Goal: Task Accomplishment & Management: Manage account settings

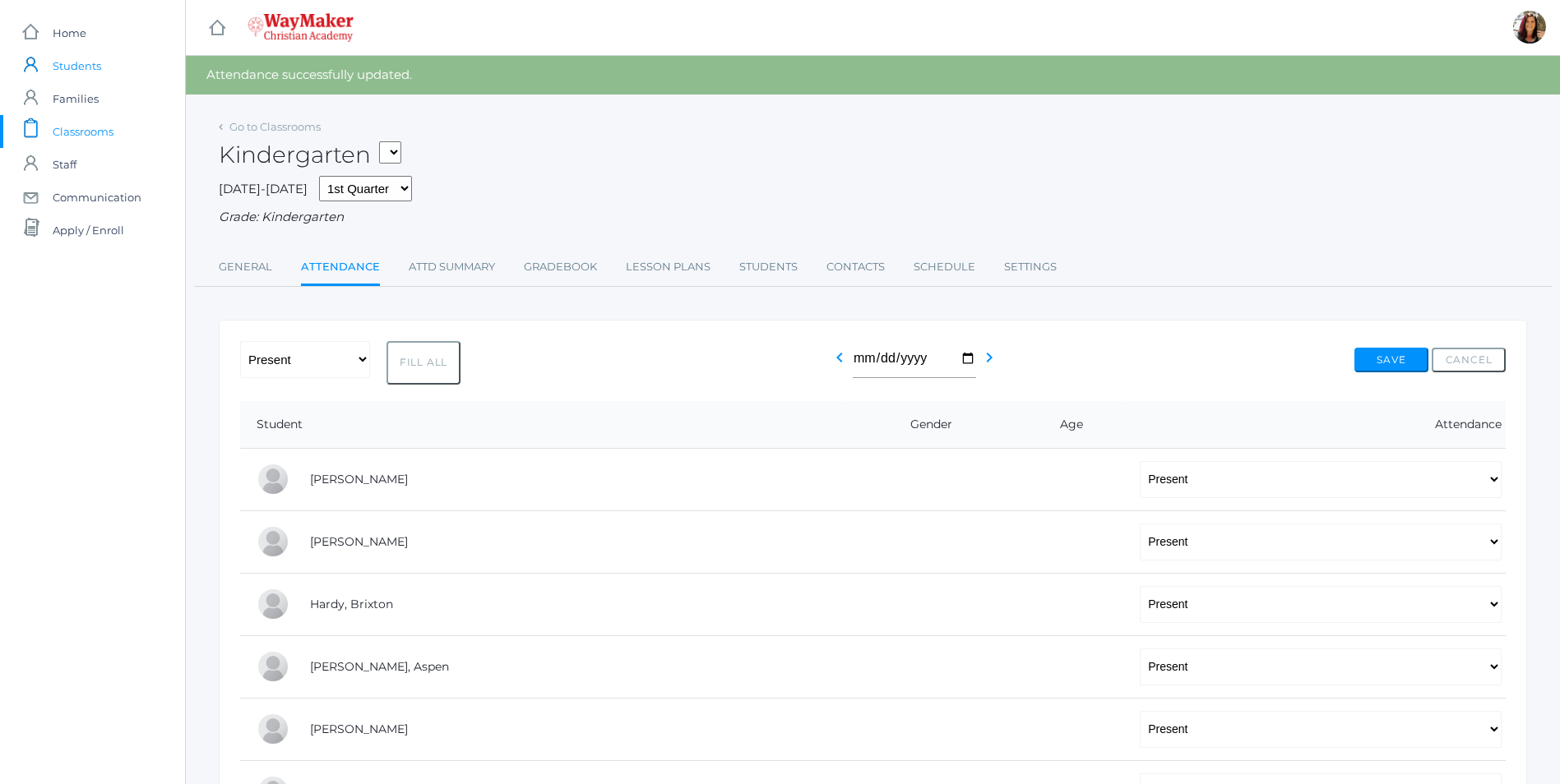
click at [75, 61] on span "Students" at bounding box center [77, 66] width 49 height 33
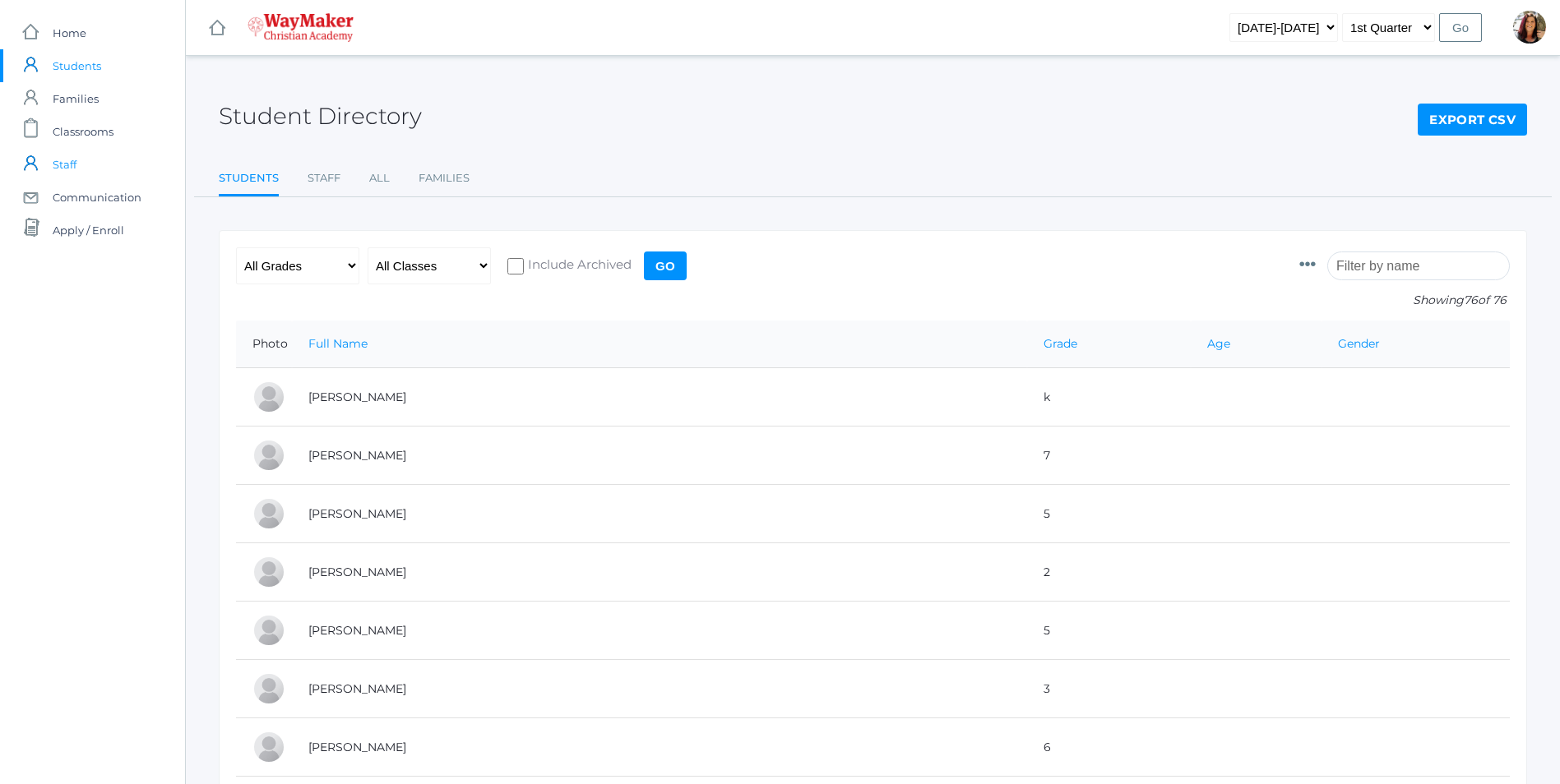
click at [67, 167] on span "Staff" at bounding box center [64, 165] width 23 height 33
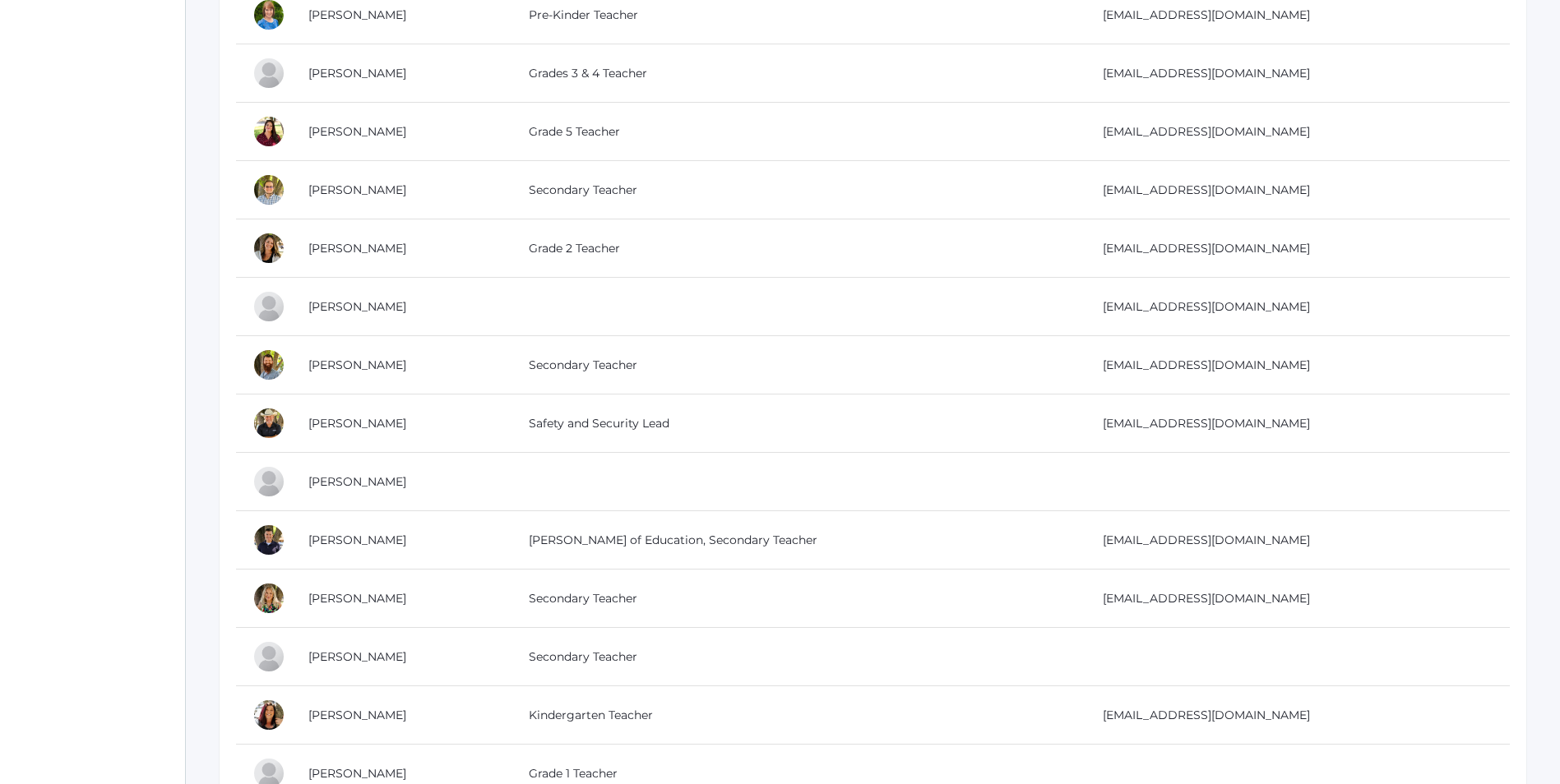
scroll to position [411, 0]
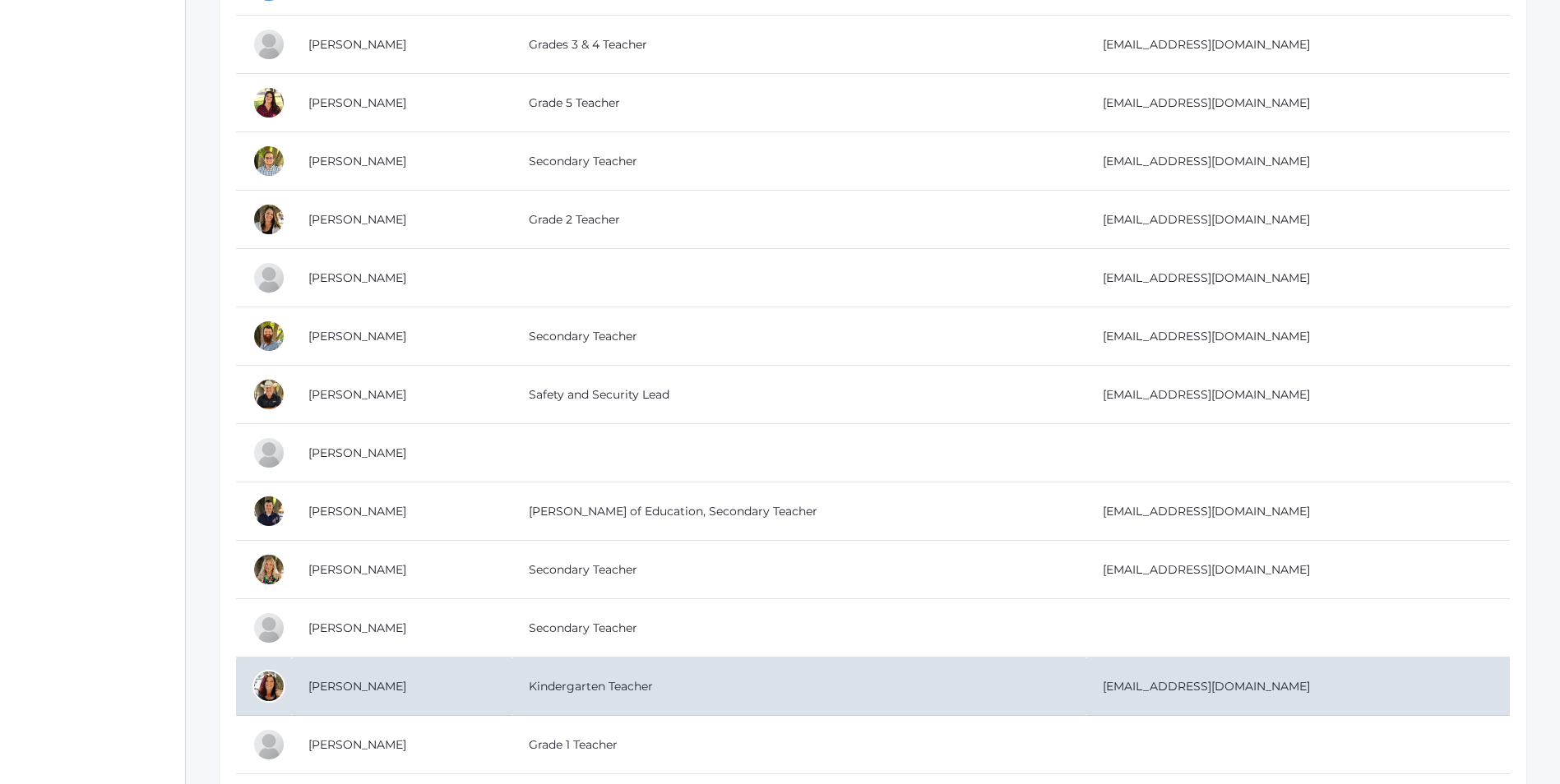
click at [323, 689] on td "Pecor, Gina" at bounding box center [402, 686] width 220 height 58
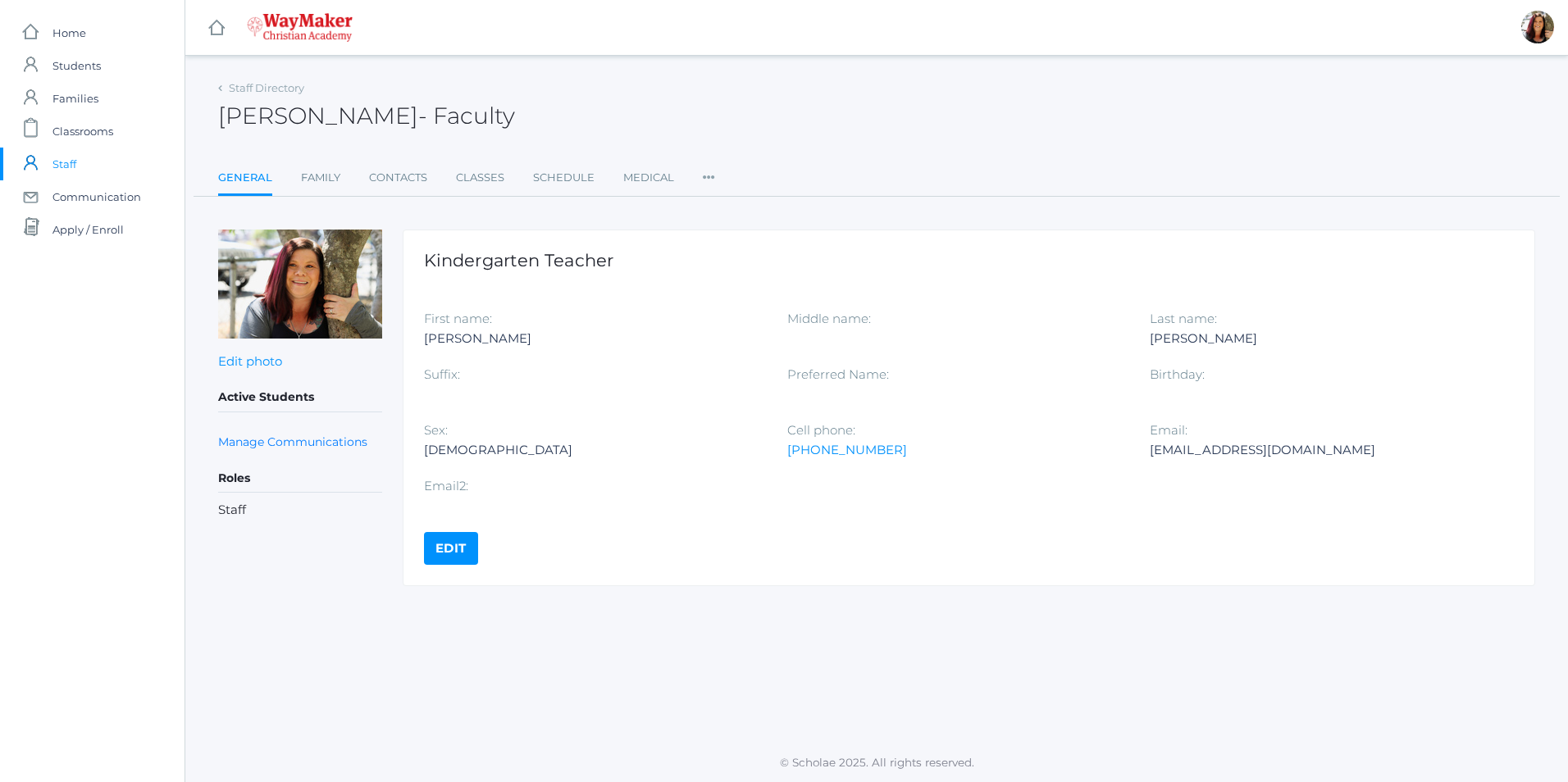
click at [452, 544] on link "Edit" at bounding box center [451, 548] width 55 height 33
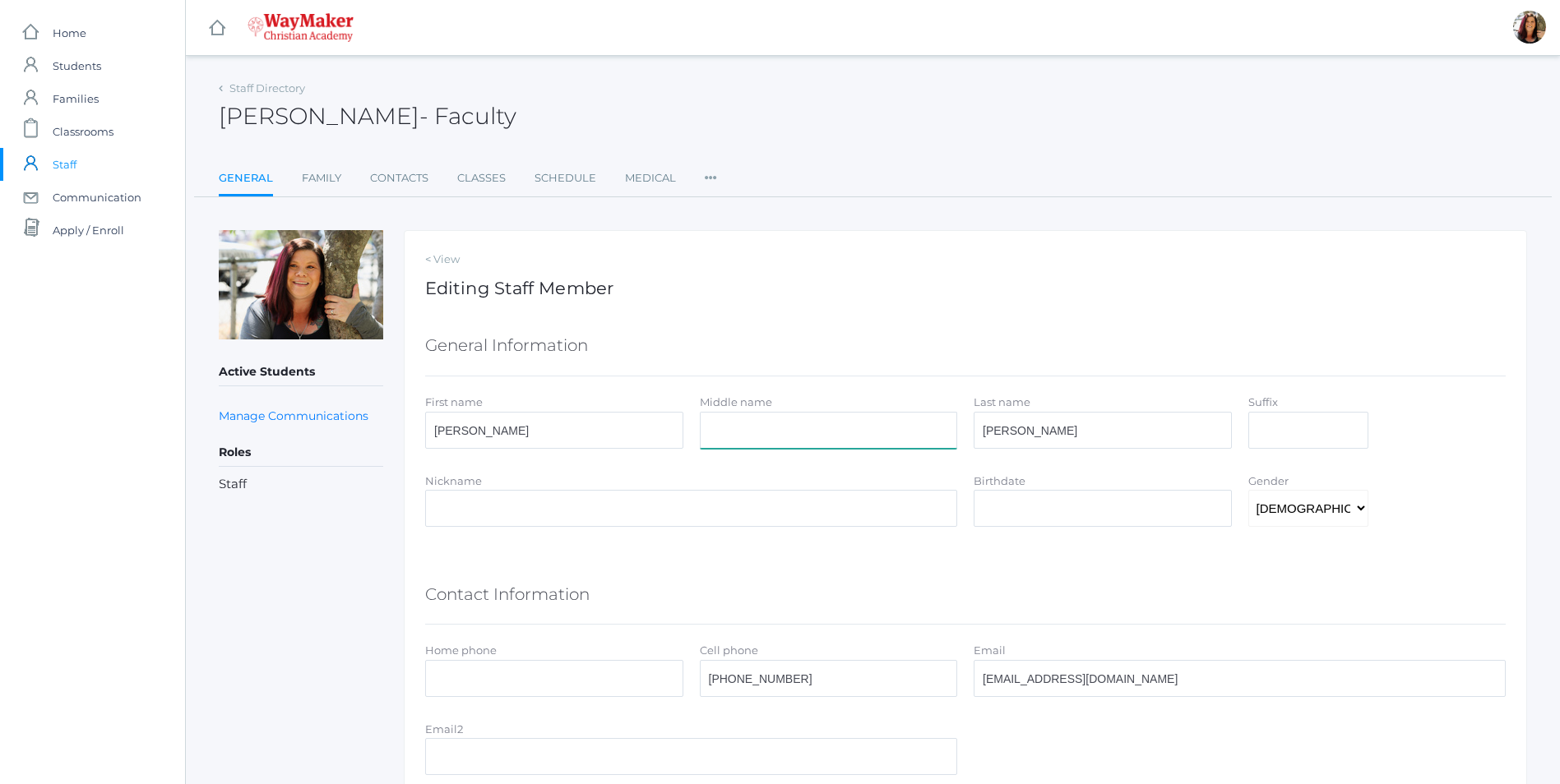
click at [771, 430] on input "Middle name" at bounding box center [829, 430] width 259 height 37
type input "Jo"
click at [1065, 522] on input "Birthdate" at bounding box center [1103, 508] width 259 height 37
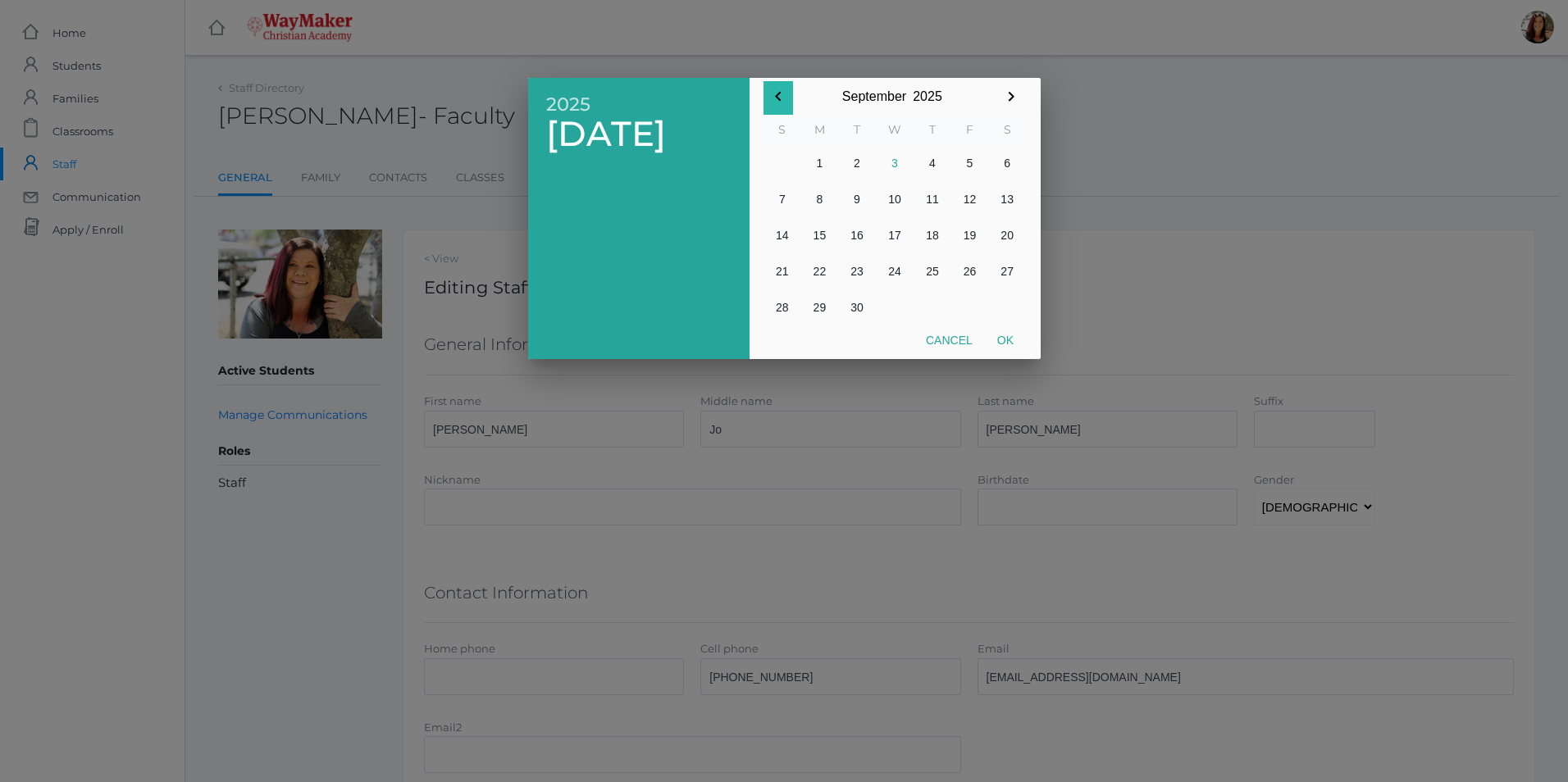
click at [779, 97] on icon "button" at bounding box center [778, 96] width 20 height 20
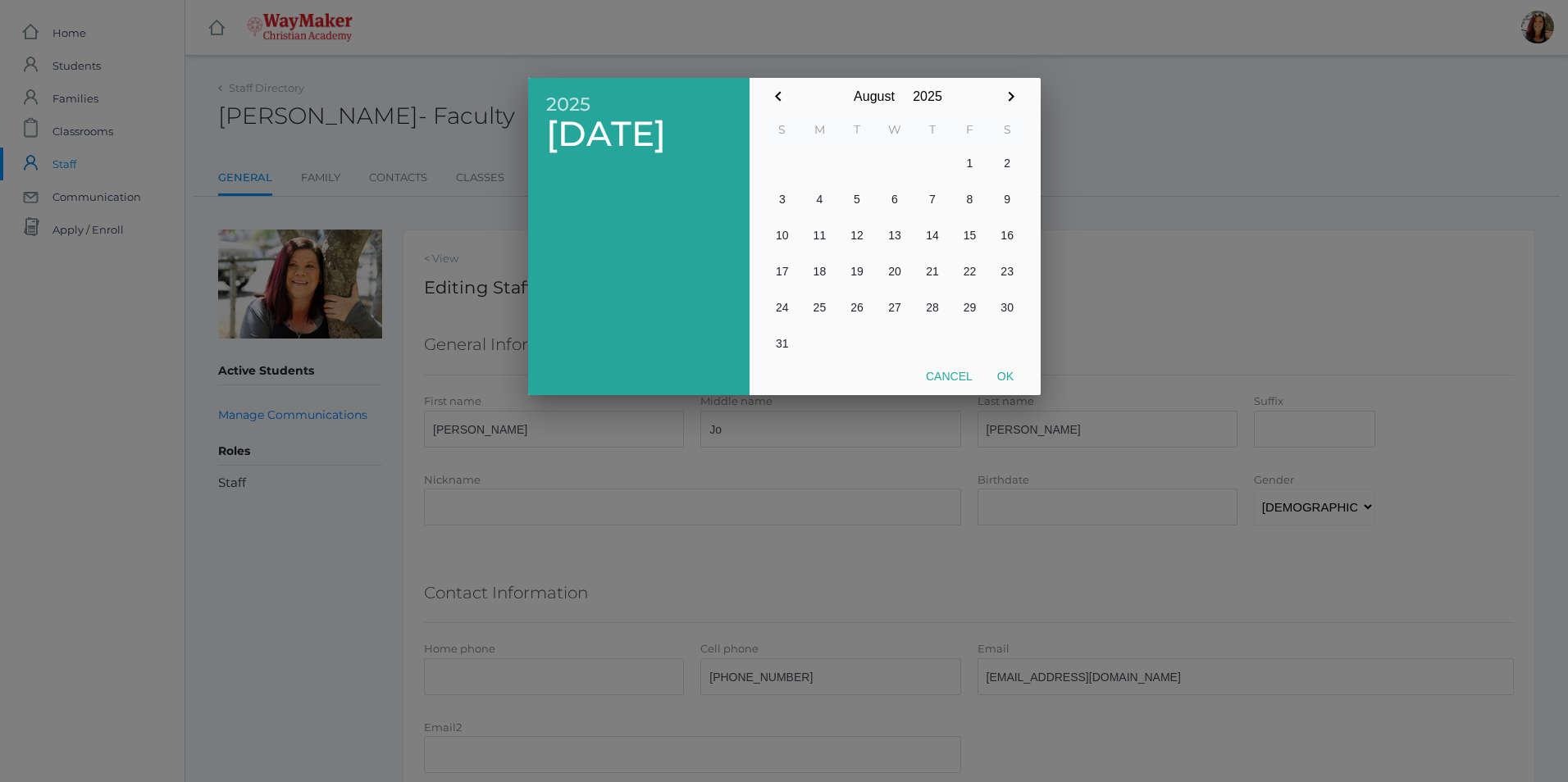
click at [779, 97] on icon "button" at bounding box center [778, 96] width 20 height 20
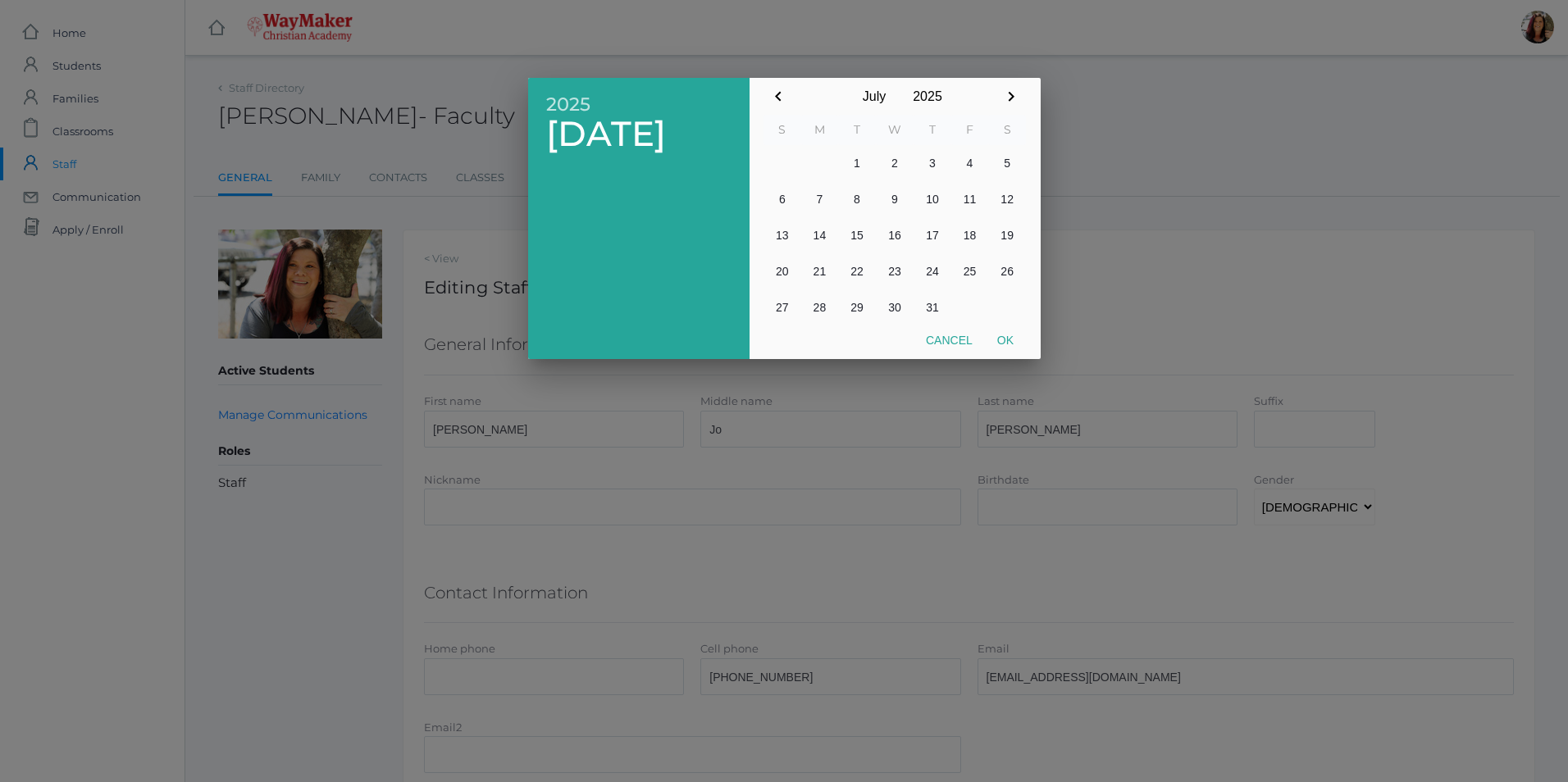
click at [779, 97] on icon "button" at bounding box center [778, 96] width 20 height 20
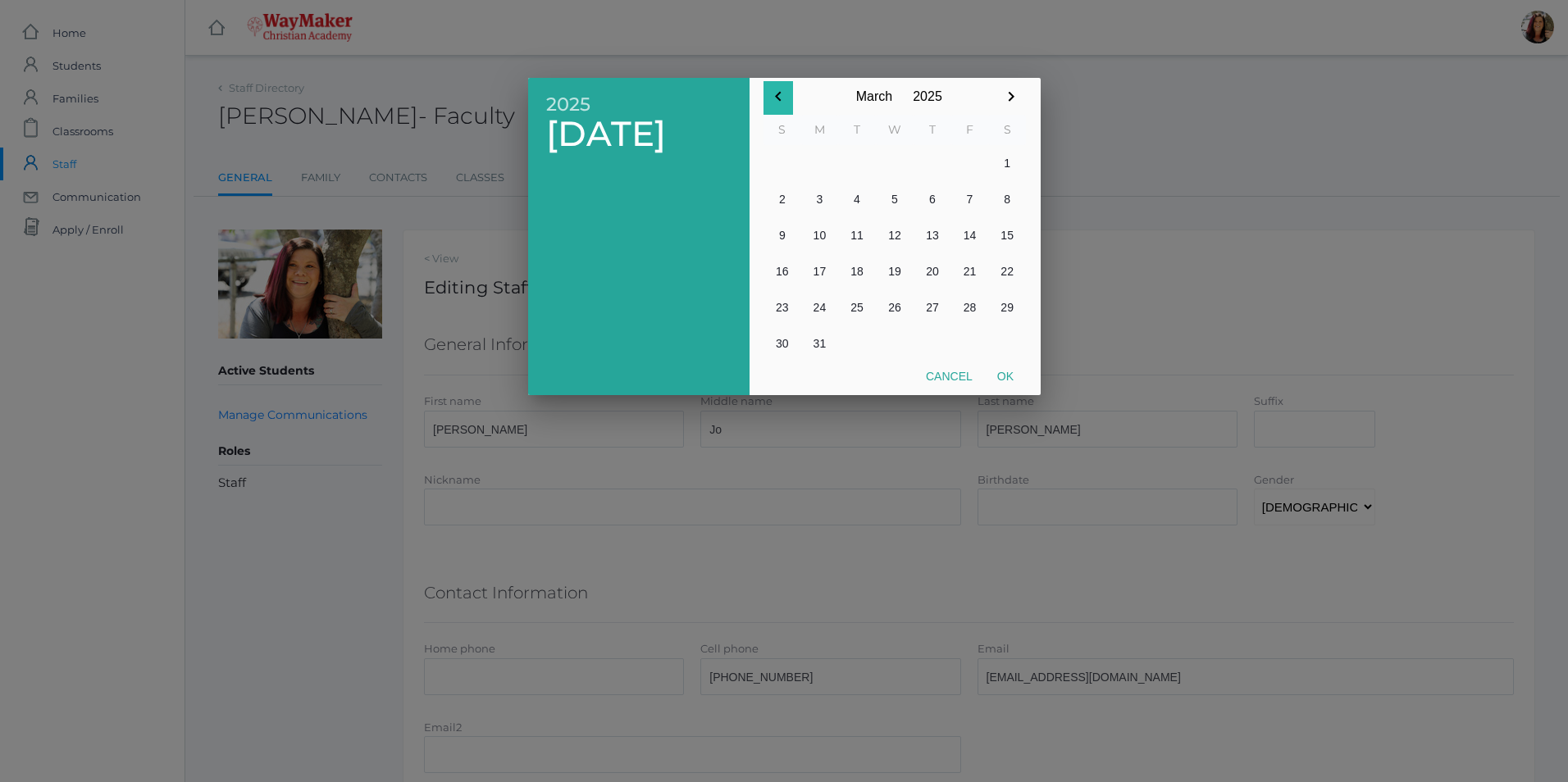
click at [779, 97] on icon "button" at bounding box center [778, 96] width 20 height 20
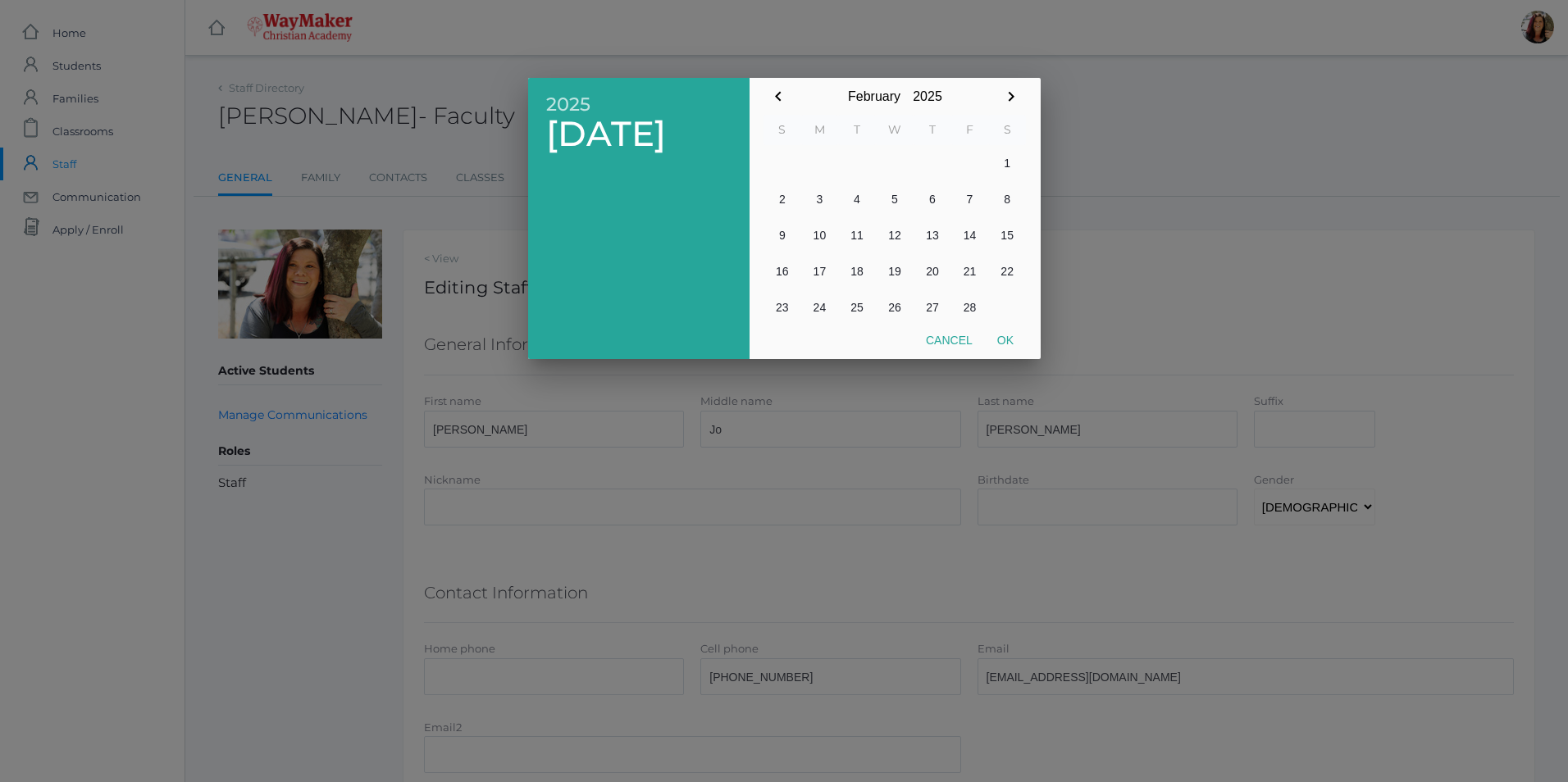
click at [779, 97] on icon "button" at bounding box center [778, 96] width 20 height 20
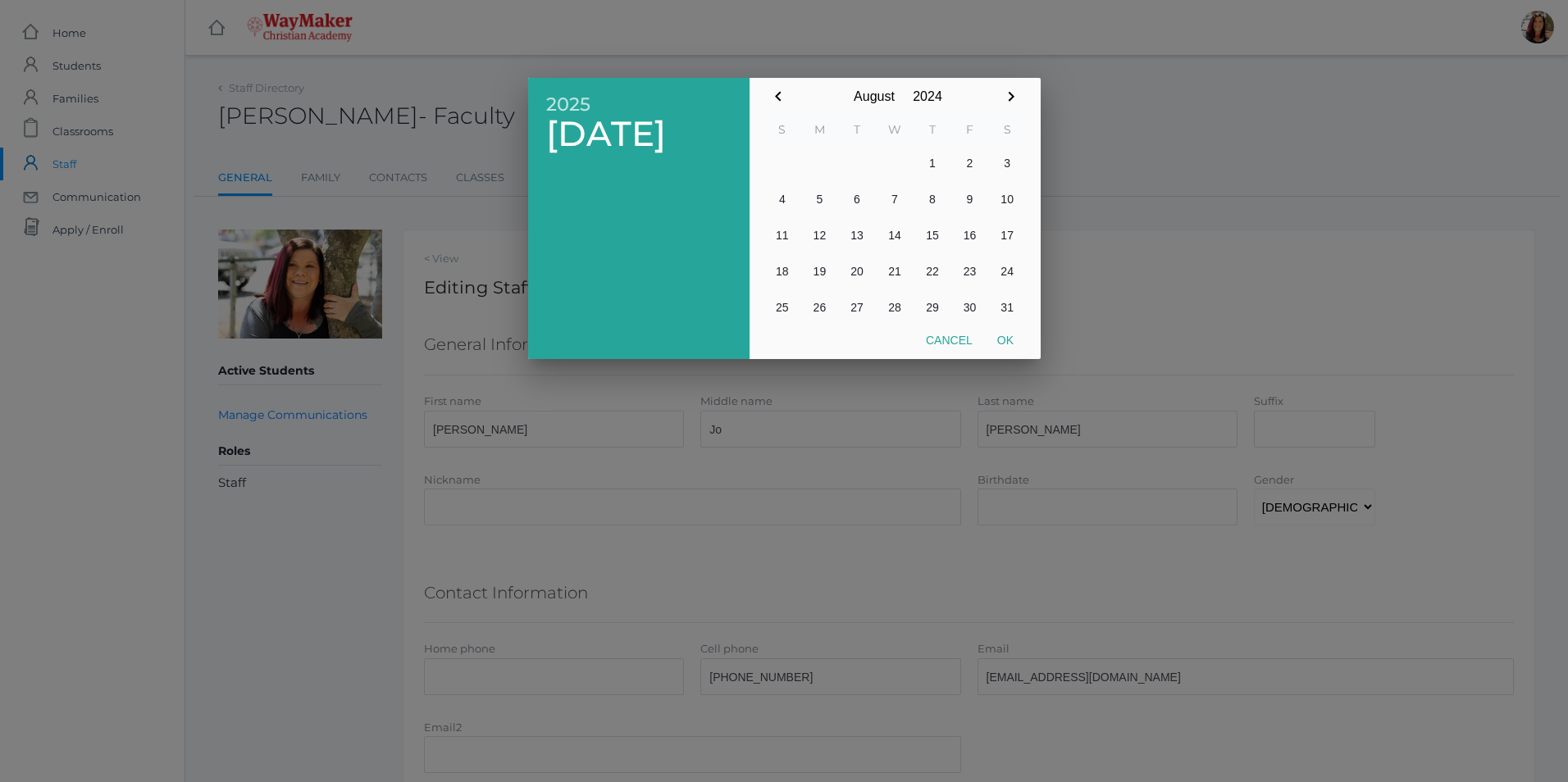
click at [779, 97] on icon "button" at bounding box center [778, 96] width 20 height 20
click at [1051, 506] on div at bounding box center [784, 293] width 1568 height 978
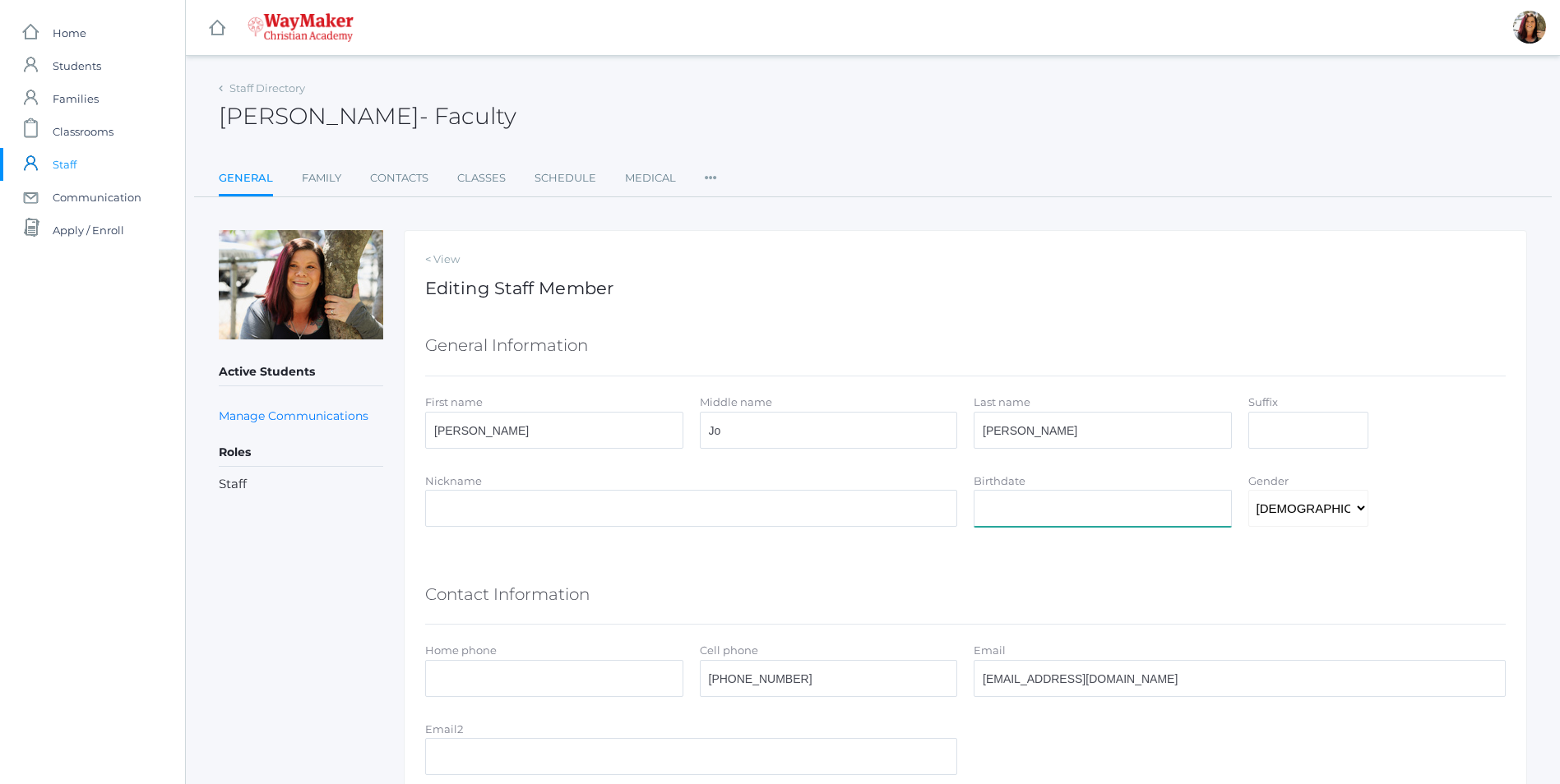
click at [1019, 504] on input "Birthdate" at bounding box center [1103, 508] width 259 height 37
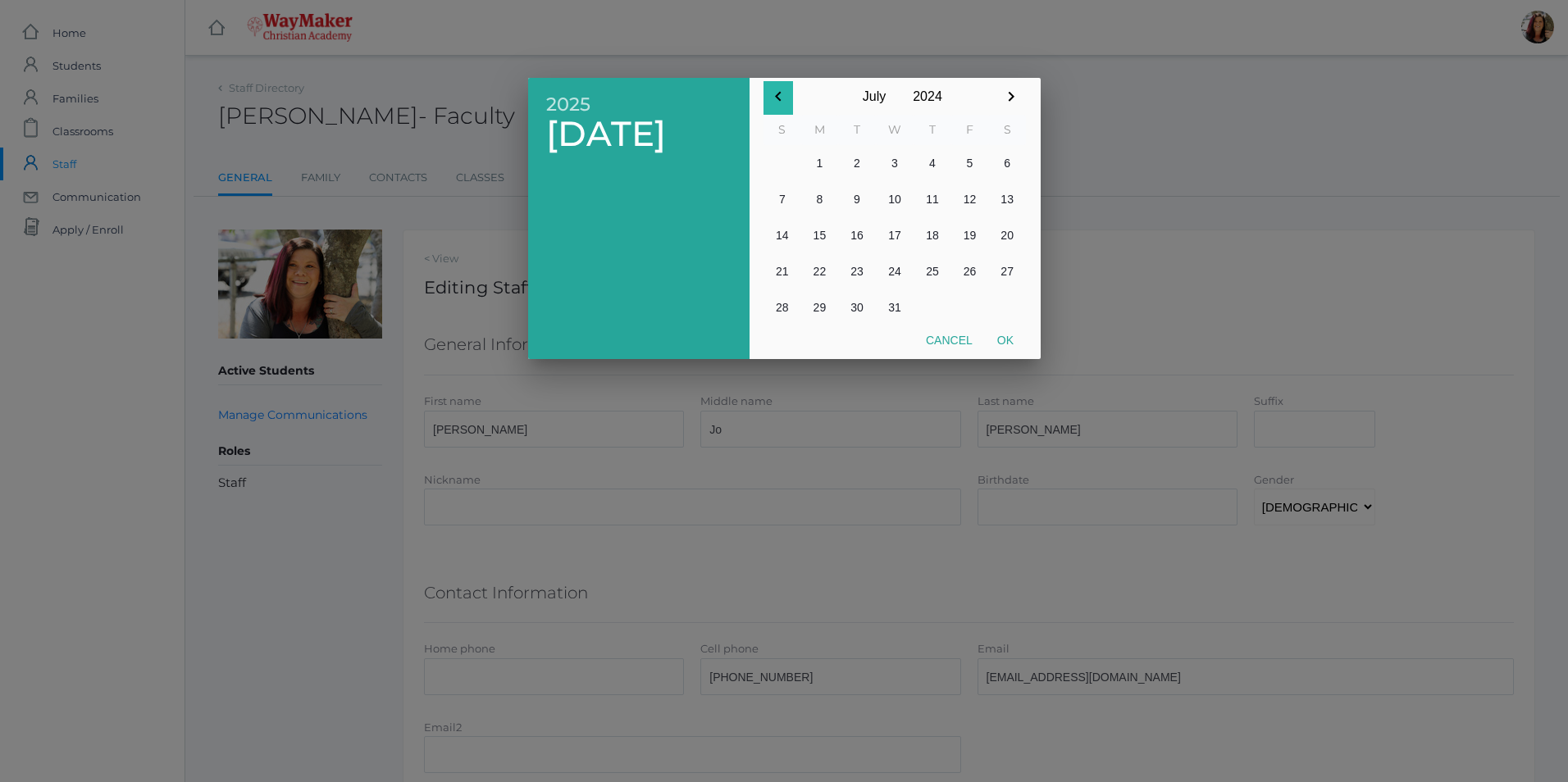
click at [780, 92] on icon "button" at bounding box center [778, 96] width 6 height 10
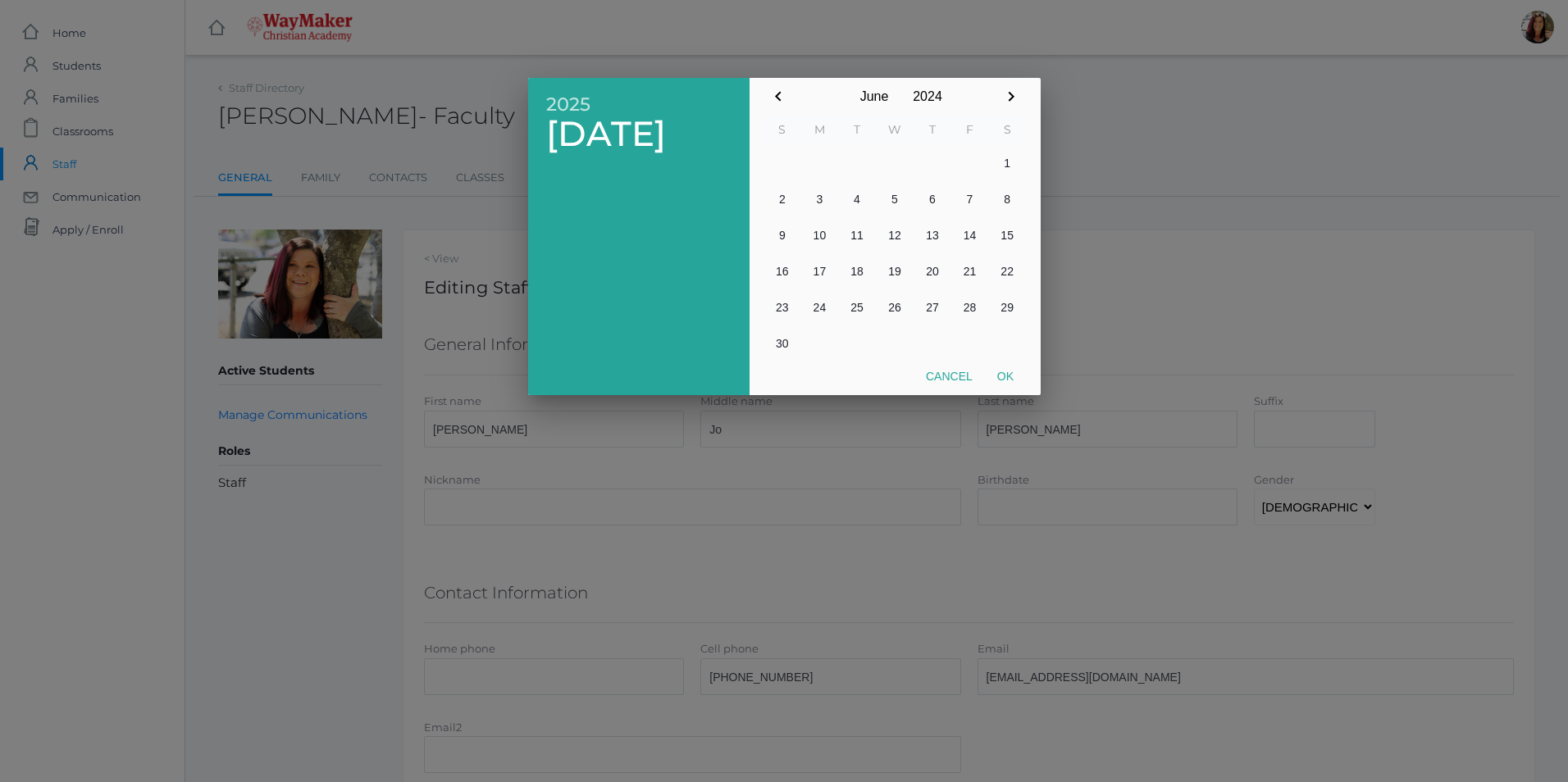
click at [780, 92] on icon "button" at bounding box center [778, 96] width 6 height 10
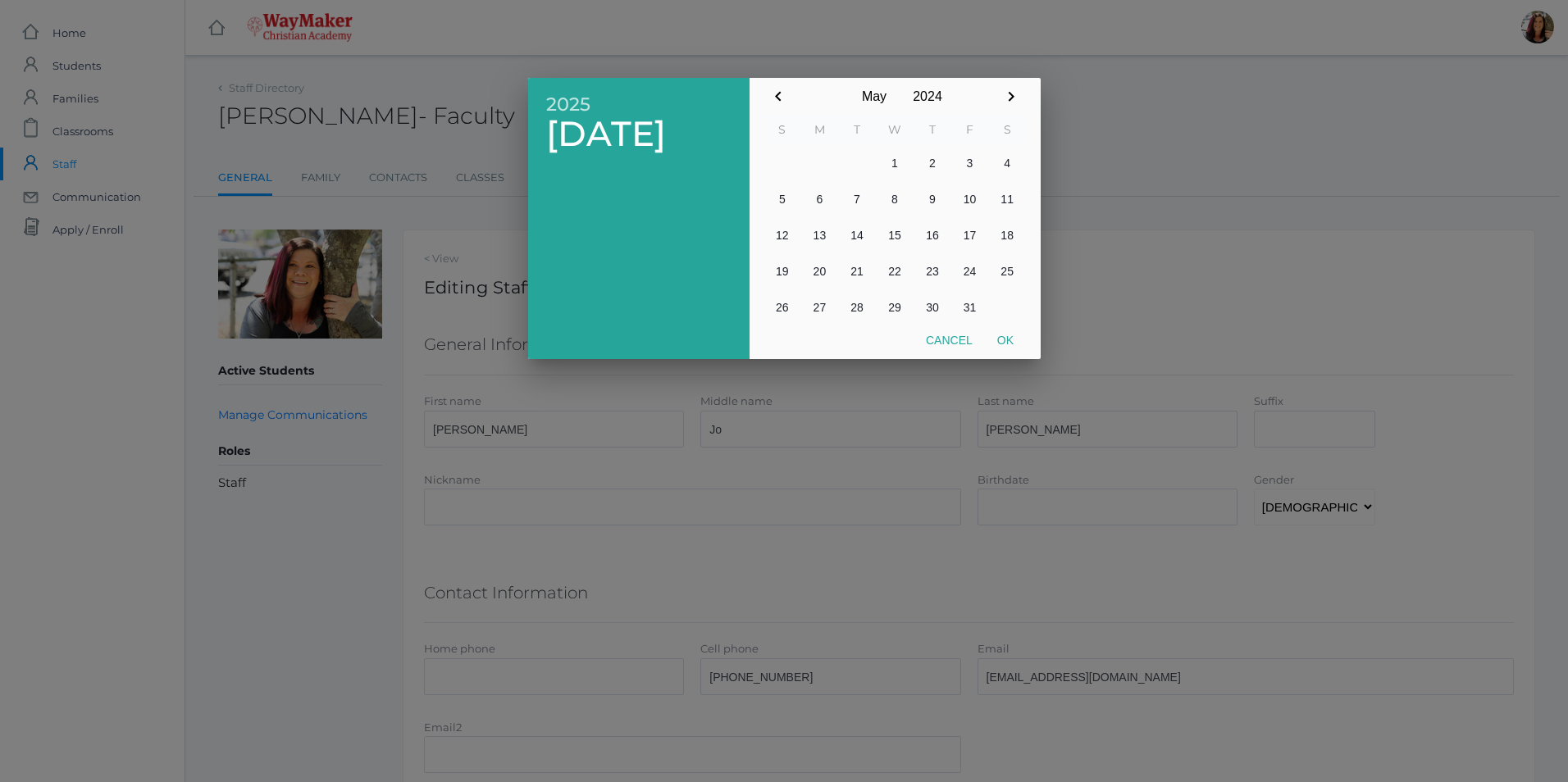
click at [780, 92] on icon "button" at bounding box center [778, 96] width 6 height 10
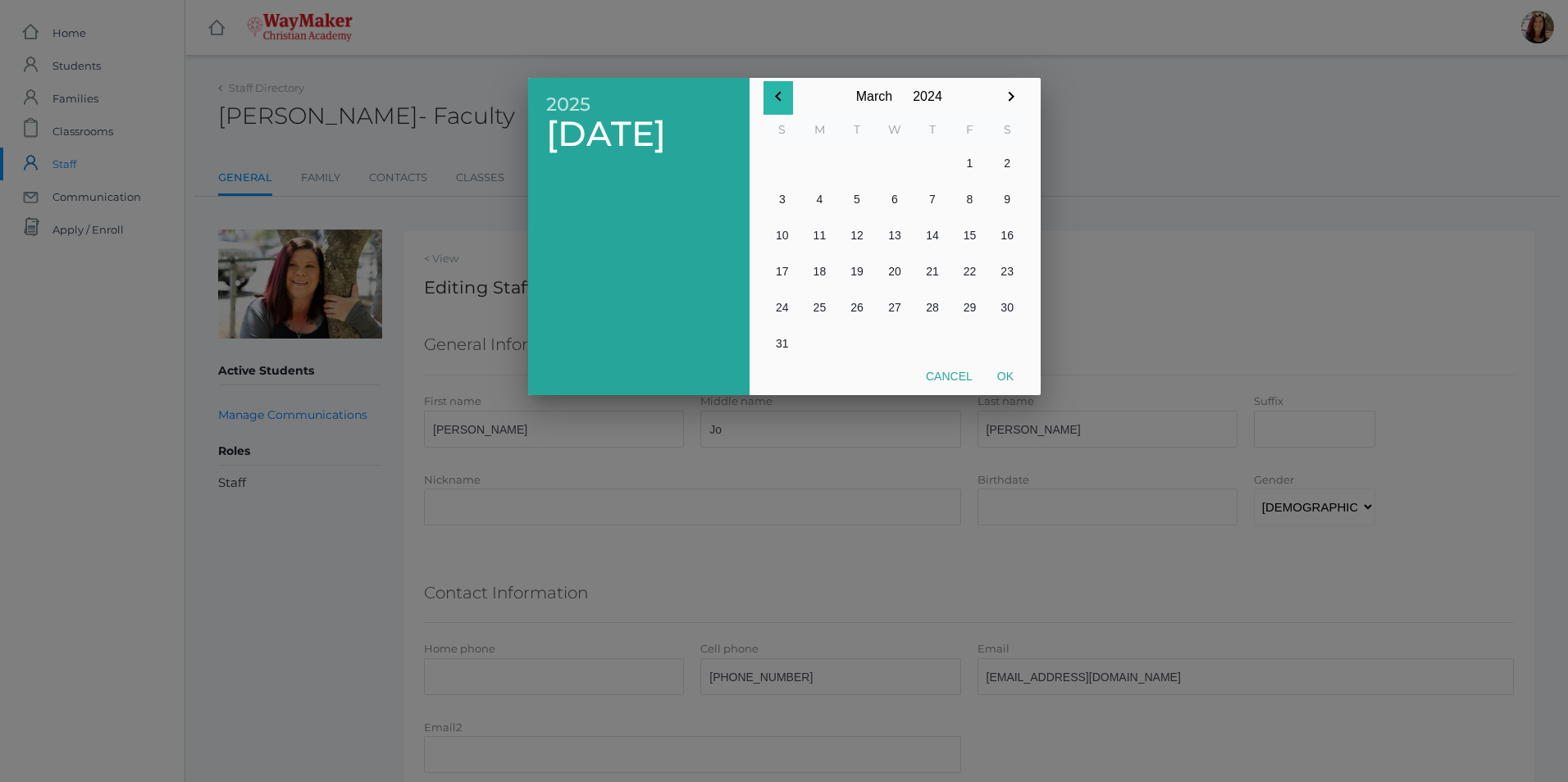
click at [780, 92] on icon "button" at bounding box center [778, 96] width 6 height 10
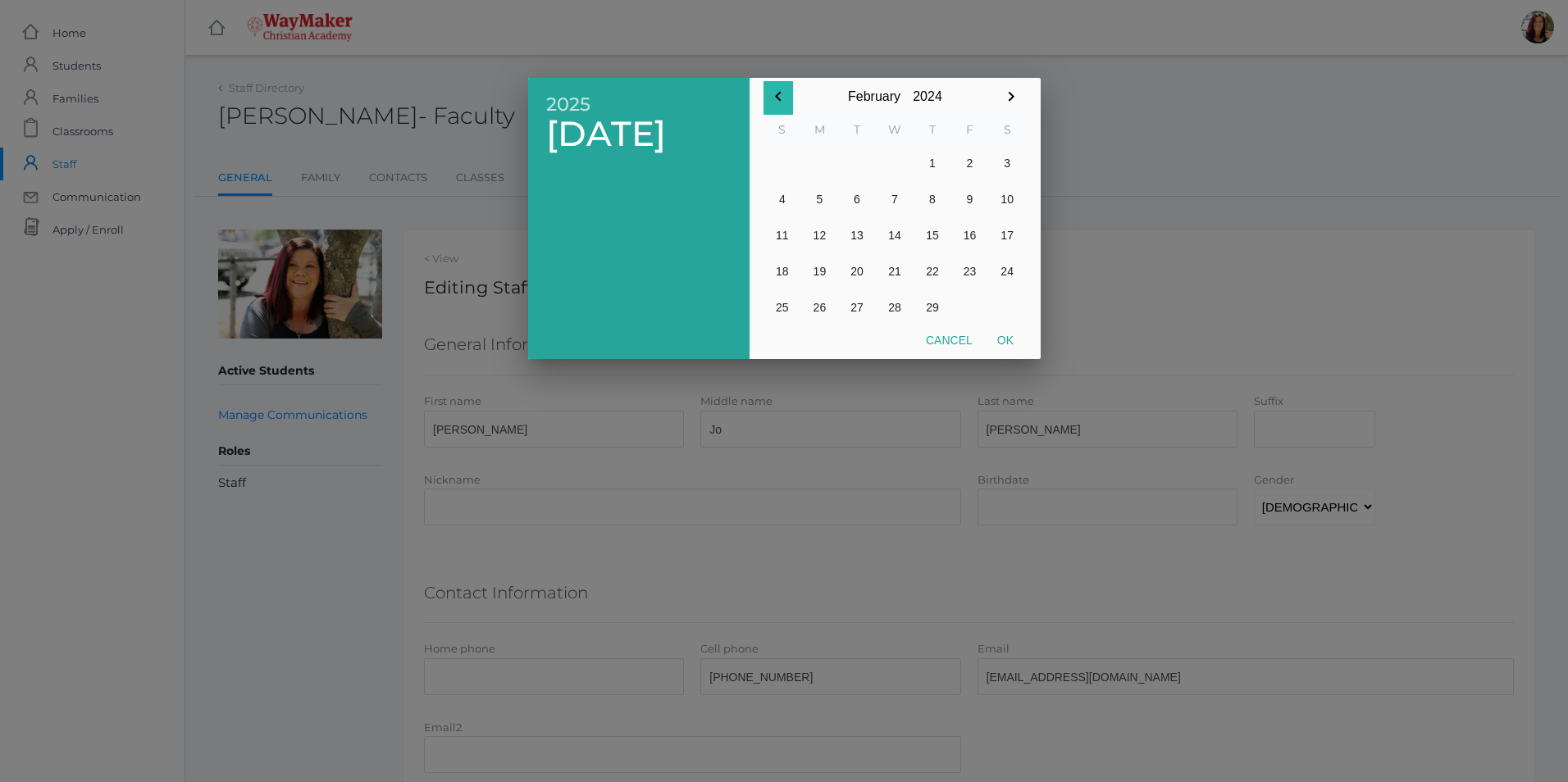
click at [780, 92] on icon "button" at bounding box center [778, 96] width 6 height 10
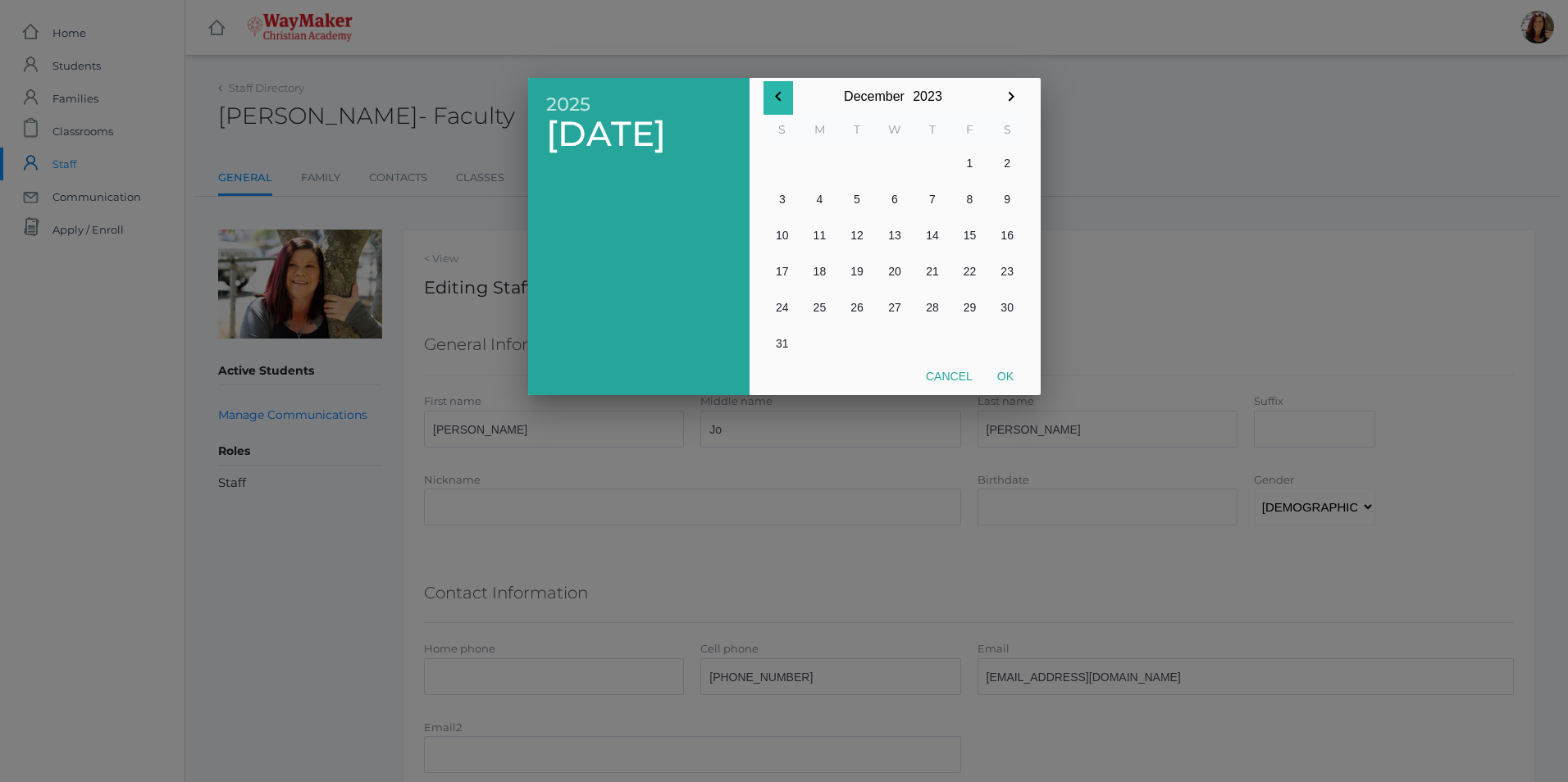
click at [780, 92] on icon "button" at bounding box center [778, 96] width 6 height 10
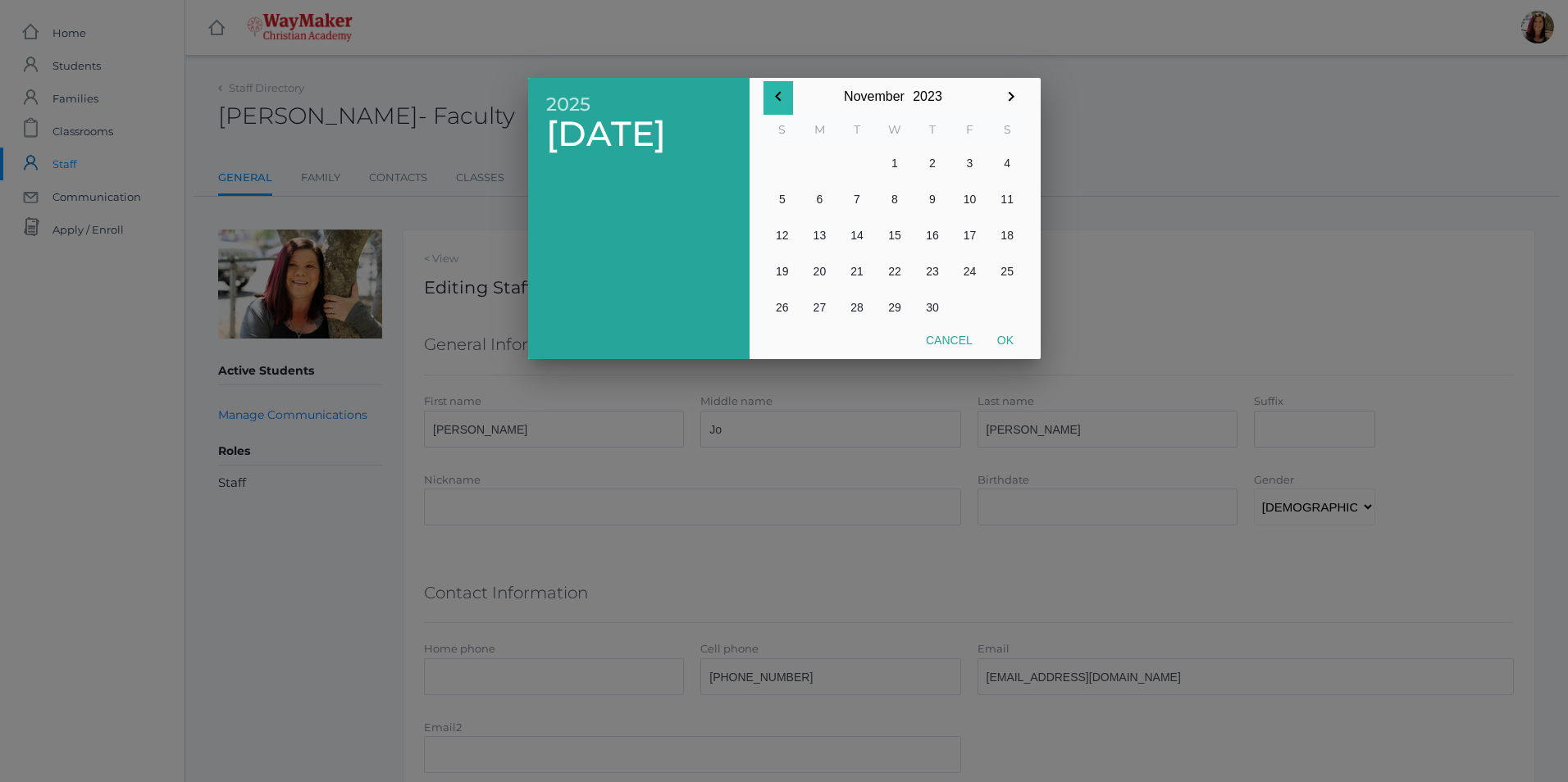
click at [780, 92] on icon "button" at bounding box center [778, 96] width 6 height 10
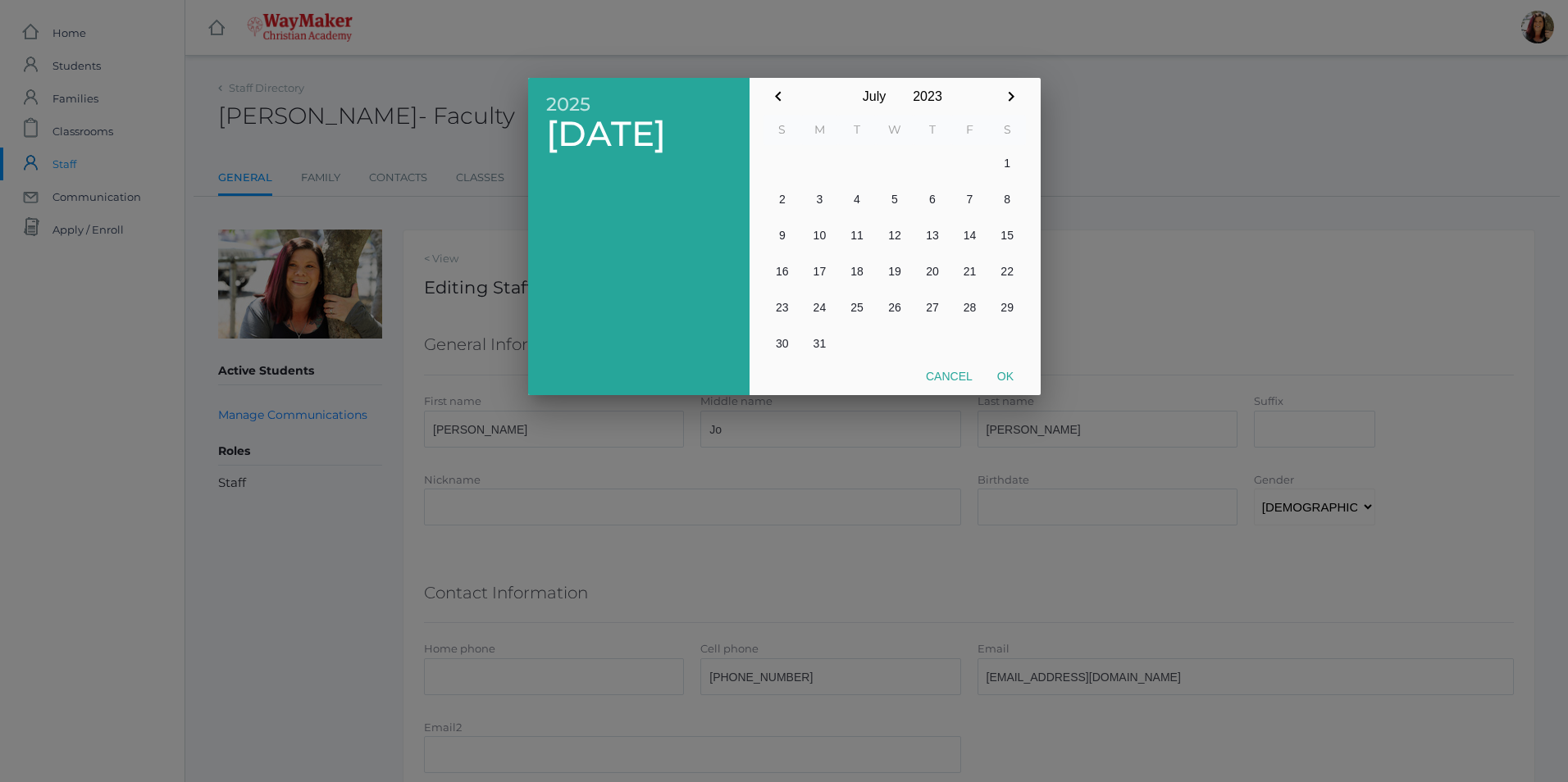
click at [780, 92] on icon "button" at bounding box center [778, 96] width 6 height 10
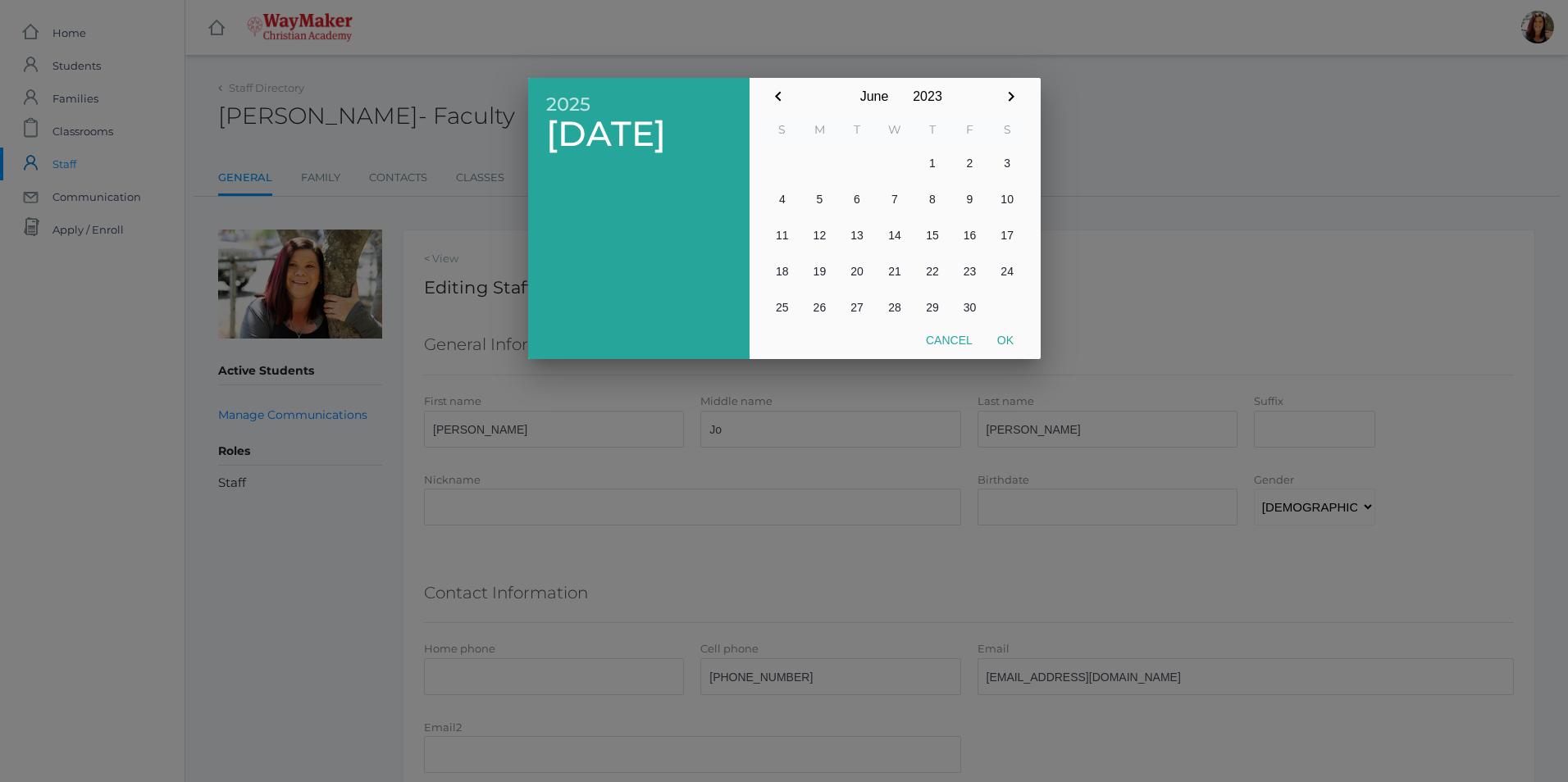
click at [781, 92] on icon "button" at bounding box center [778, 96] width 20 height 20
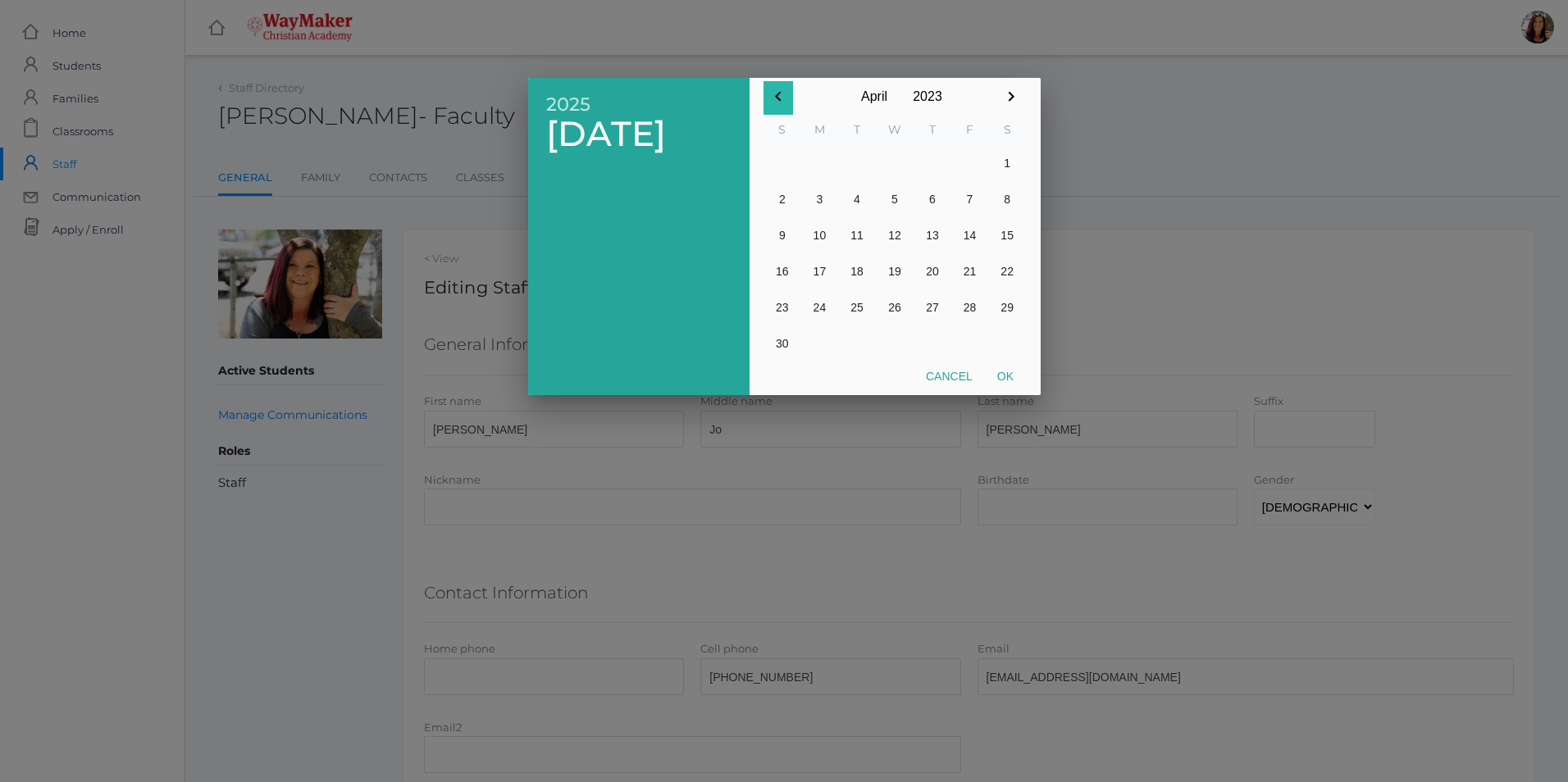
click at [787, 92] on icon "button" at bounding box center [778, 96] width 20 height 20
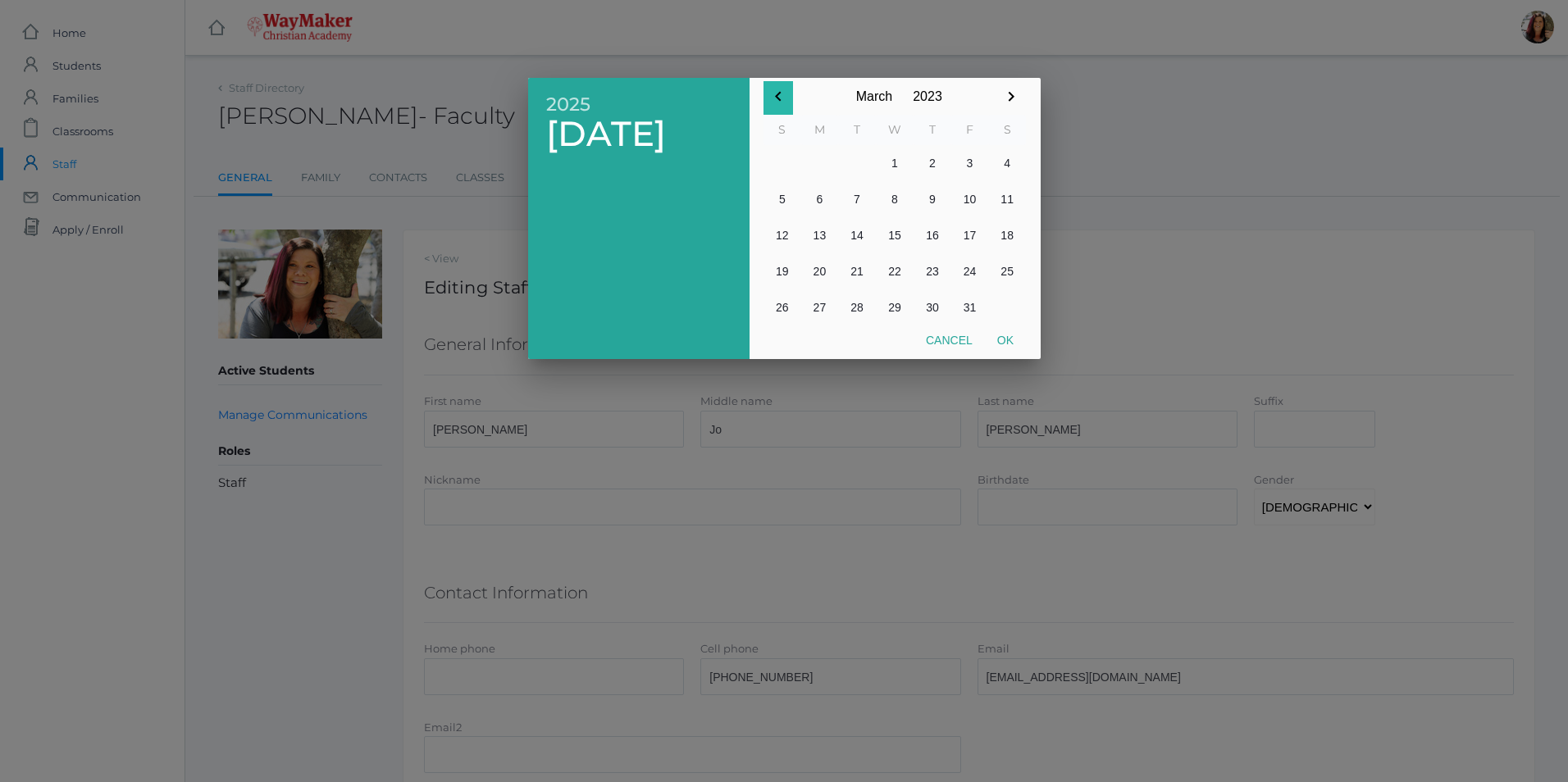
click at [787, 92] on icon "button" at bounding box center [778, 96] width 20 height 20
click at [794, 90] on div "January January February March April May June July August September October Nov…" at bounding box center [894, 96] width 262 height 37
click at [944, 346] on button "Cancel" at bounding box center [949, 340] width 71 height 29
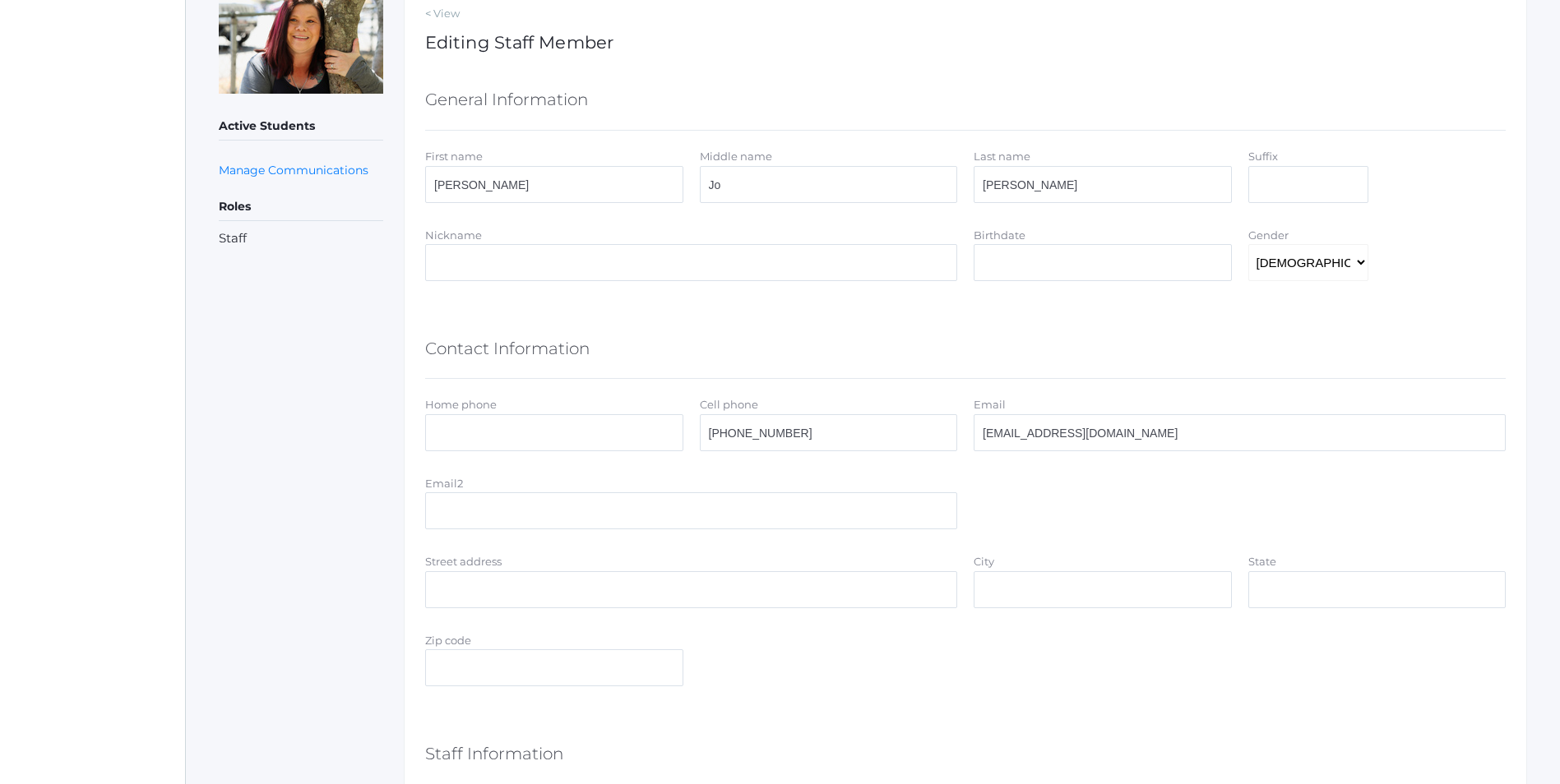
scroll to position [246, 0]
click at [483, 524] on input "Email2" at bounding box center [691, 510] width 532 height 37
click at [628, 480] on div "Email2" at bounding box center [691, 483] width 532 height 19
